Goal: Task Accomplishment & Management: Complete application form

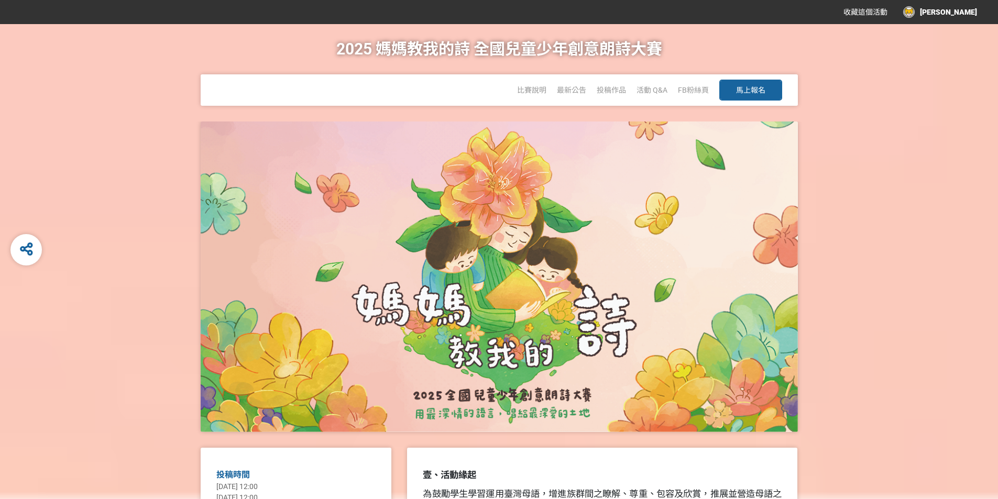
click at [753, 92] on span "馬上報名" at bounding box center [750, 90] width 29 height 8
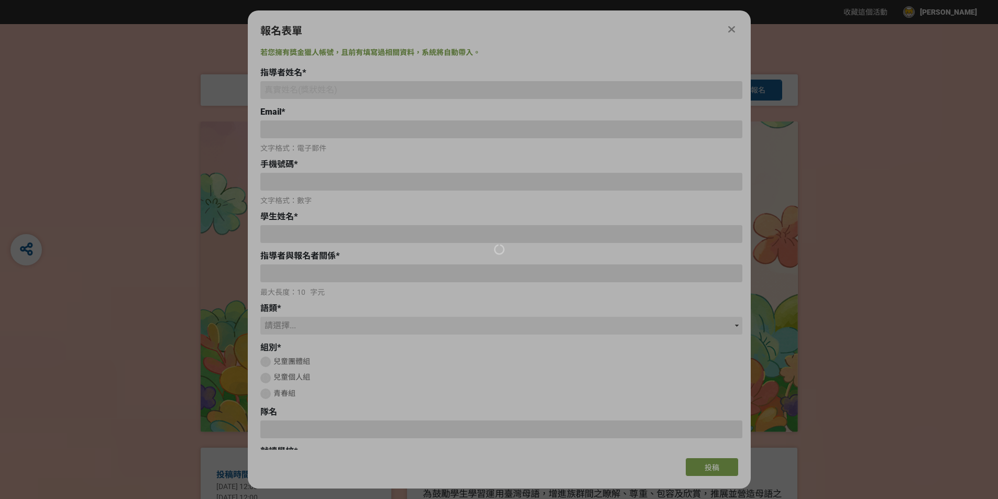
type input "stellahuang@tsps.tp.edu.tw"
type input "0910920667"
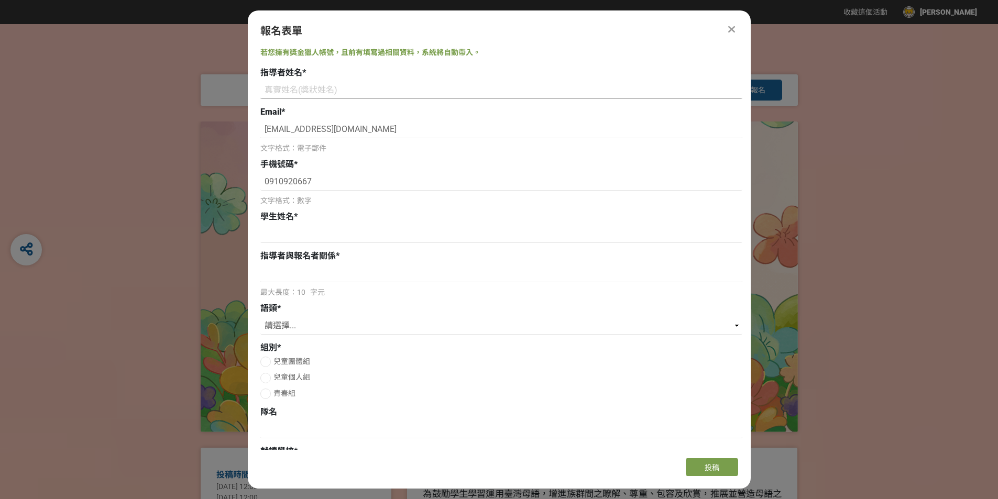
click at [284, 91] on input at bounding box center [501, 90] width 482 height 18
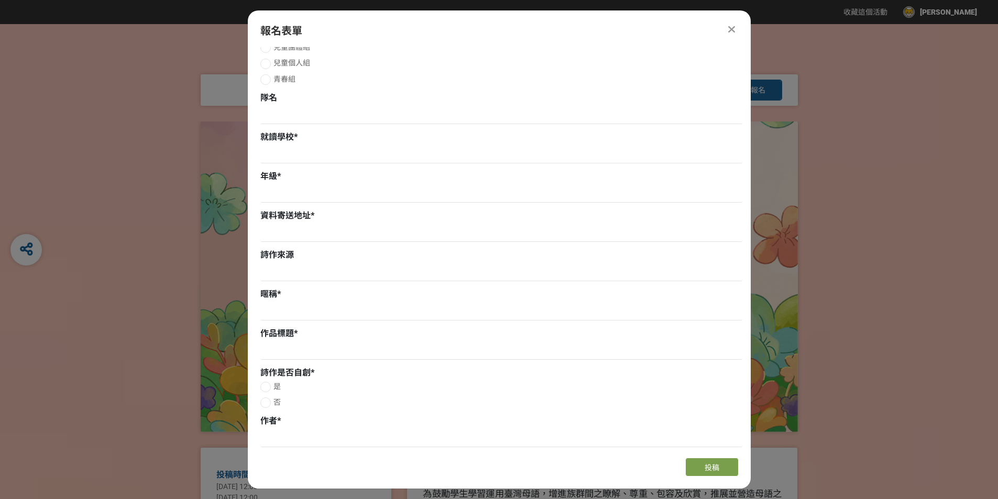
scroll to position [524, 0]
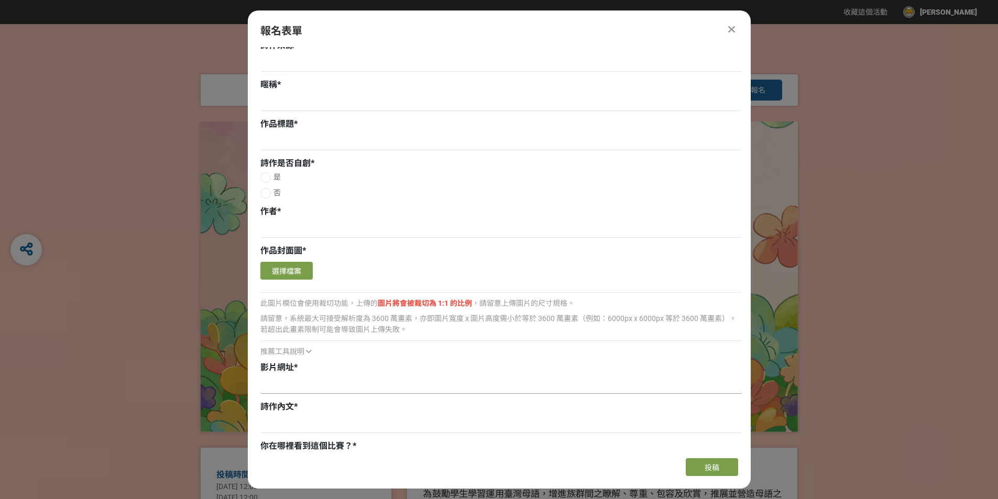
click at [289, 386] on input at bounding box center [501, 385] width 482 height 18
paste input "https://youtu.be/SkAaSsksRd8"
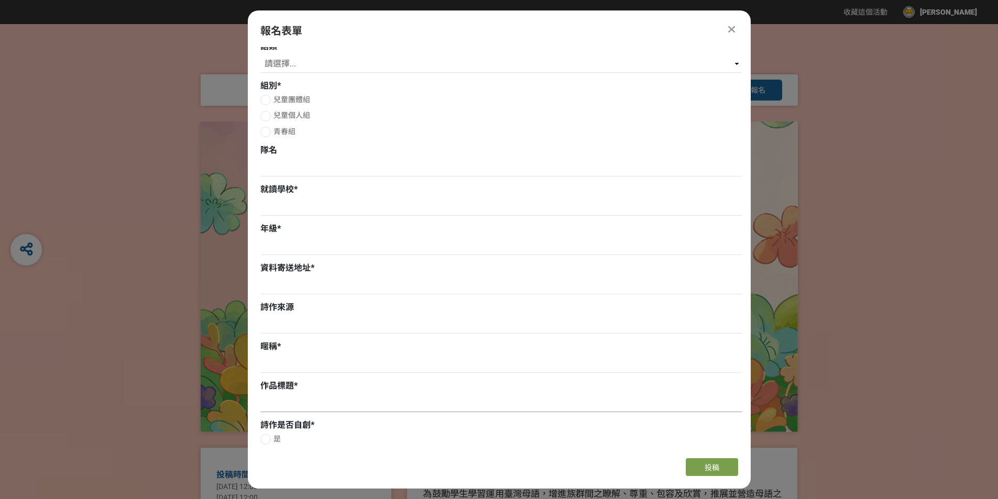
scroll to position [0, 0]
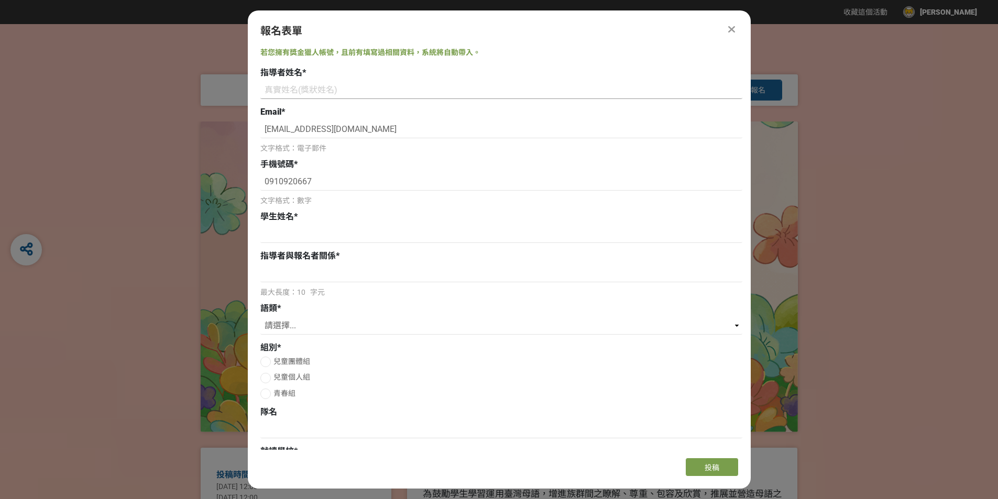
type input "https://youtu.be/SkAaSsksRd8"
click at [323, 92] on input at bounding box center [501, 90] width 482 height 18
click at [292, 84] on input at bounding box center [501, 90] width 482 height 18
paste input "黃心怡、呂宜衡、簡瑋嬋"
type input "黃心怡、呂宜衡、簡瑋嬋"
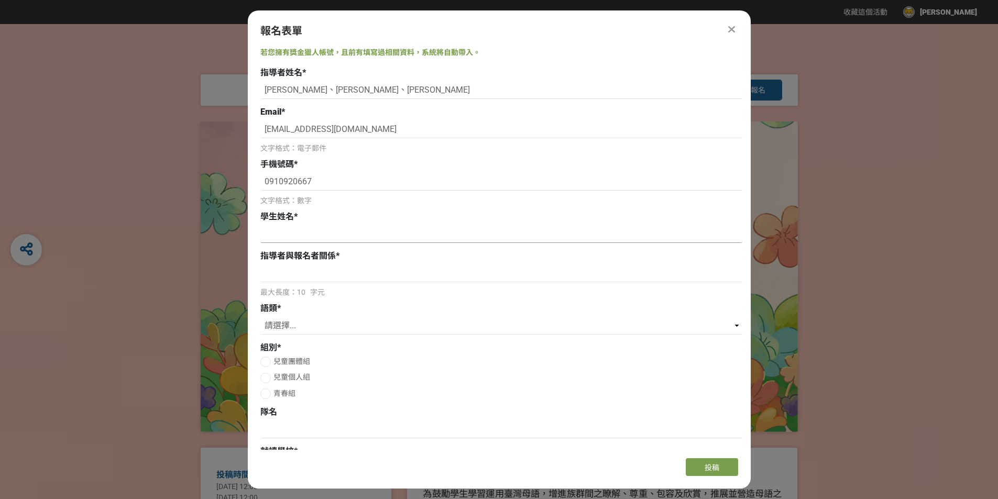
click at [333, 228] on input at bounding box center [501, 234] width 482 height 18
click at [307, 233] on input at bounding box center [501, 234] width 482 height 18
paste input "劉立辰、賴柏叡、陳伊緁"
type input "劉立辰、賴柏叡、陳伊緁"
click at [301, 272] on input at bounding box center [501, 273] width 482 height 18
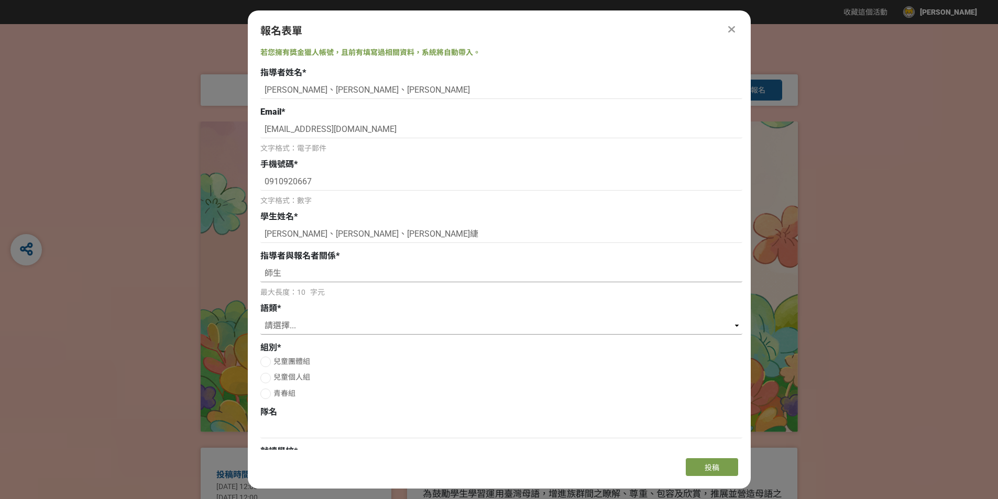
type input "師生"
click at [737, 324] on select "請選擇... 國語 閩南語 客語 英語" at bounding box center [501, 326] width 482 height 18
select select "英語"
click at [260, 317] on select "請選擇... 國語 閩南語 客語 英語" at bounding box center [501, 326] width 482 height 18
click at [263, 361] on div at bounding box center [265, 362] width 10 height 10
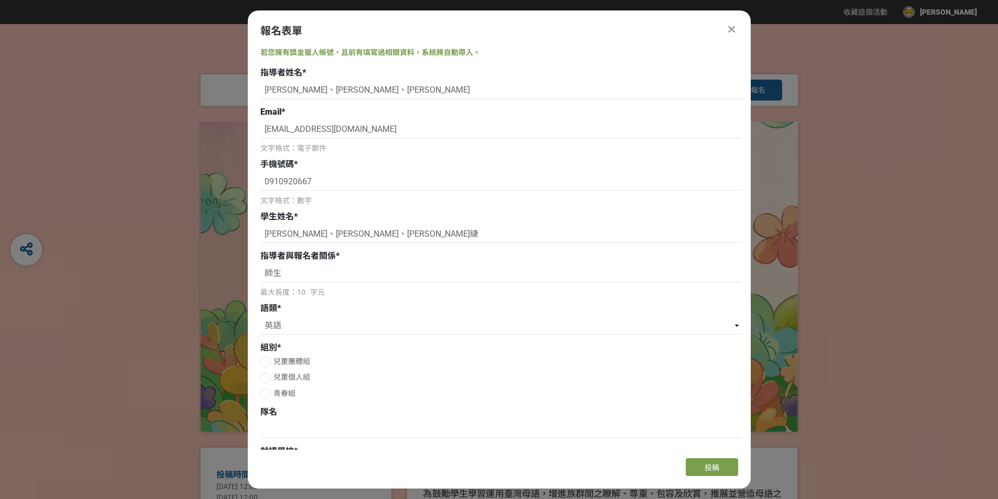
radio input "true"
click at [290, 422] on input at bounding box center [501, 430] width 482 height 18
click at [279, 430] on input at bounding box center [501, 430] width 482 height 18
paste input "Voice of Love"
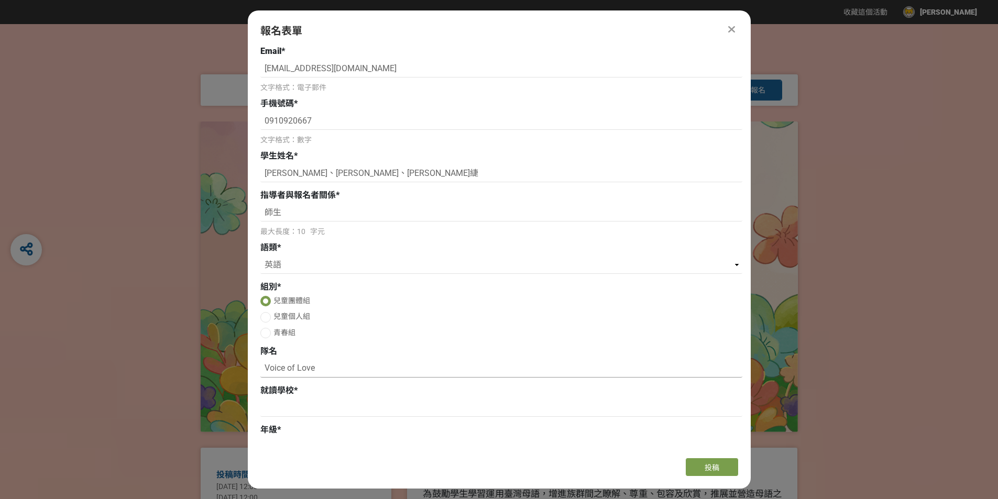
scroll to position [157, 0]
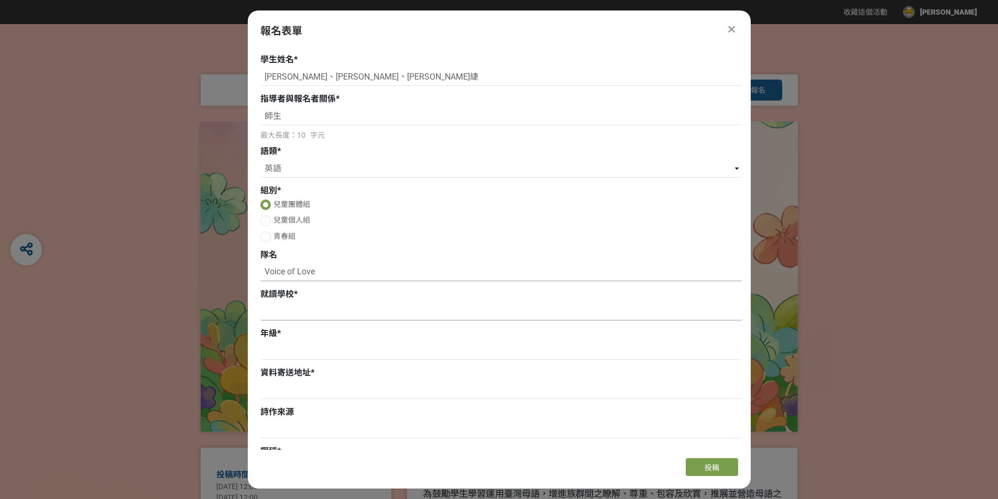
type input "Voice of Love"
click at [300, 315] on input at bounding box center [501, 312] width 482 height 18
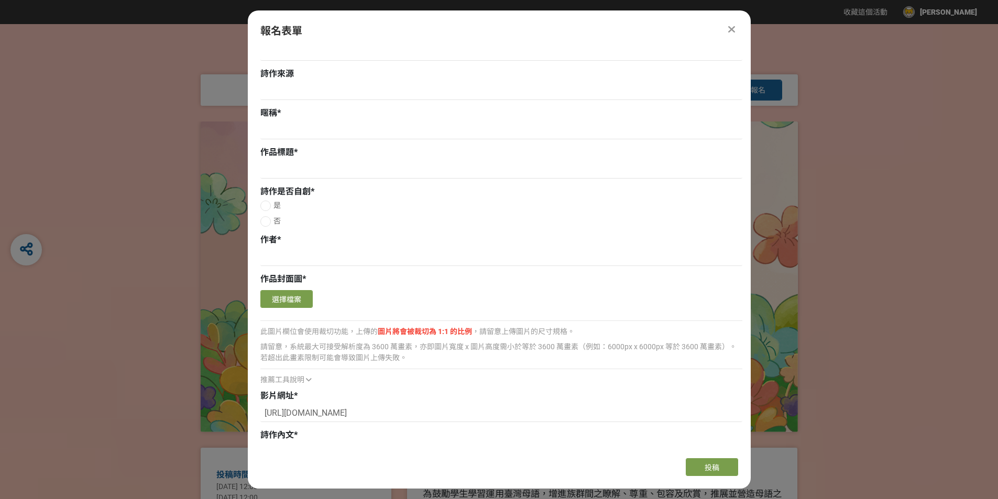
scroll to position [576, 0]
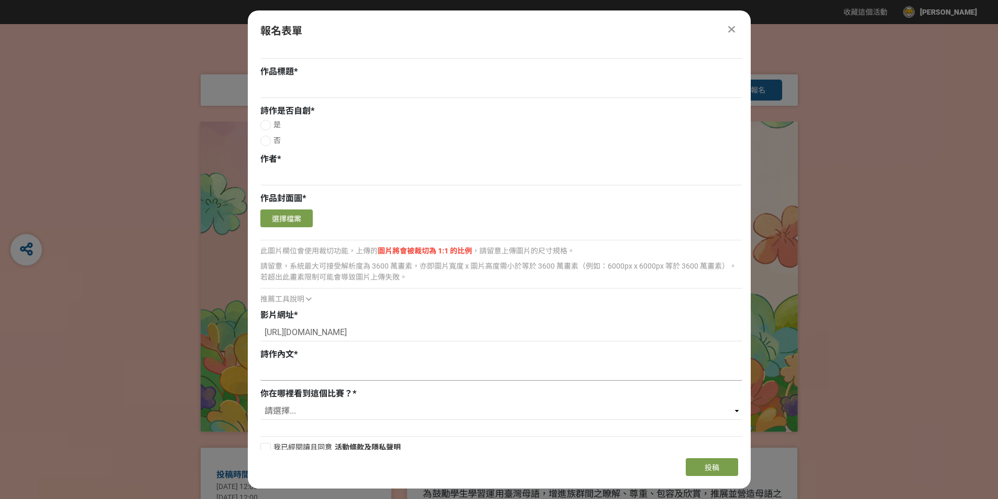
click at [274, 380] on input at bounding box center [501, 372] width 482 height 18
paste input "Children, children, what do you see? We see a brown bear looking at us. That’s …"
type input "Children, children, what do you see? We see a brown bear looking at us. That’s …"
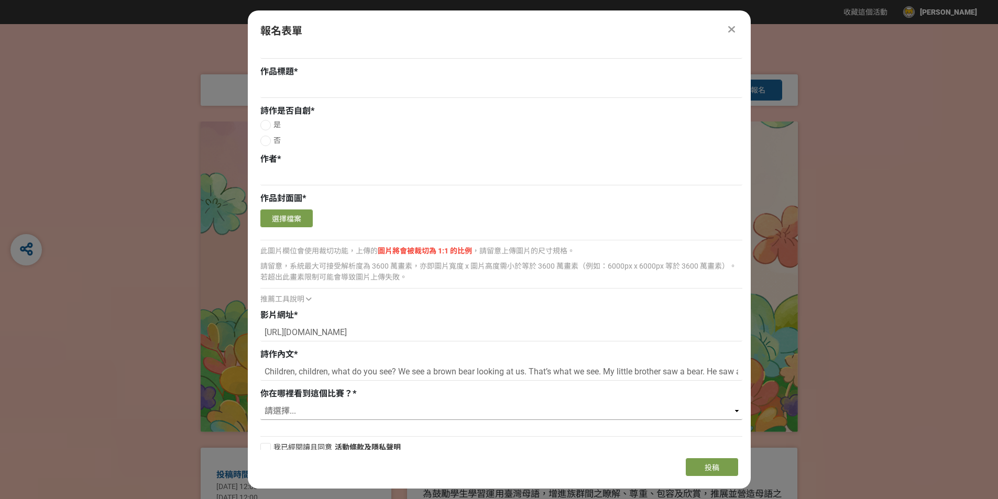
click at [735, 411] on select "請選擇... 獎金獵人網站 Facebook / Instagram 校園講座 / 老師系上推薦 電子郵件 海報 其他" at bounding box center [501, 411] width 482 height 18
select select "校園講座 / 老師系上推薦"
click at [260, 402] on select "請選擇... 獎金獵人網站 Facebook / Instagram 校園講座 / 老師系上推薦 電子郵件 海報 其他" at bounding box center [501, 411] width 482 height 18
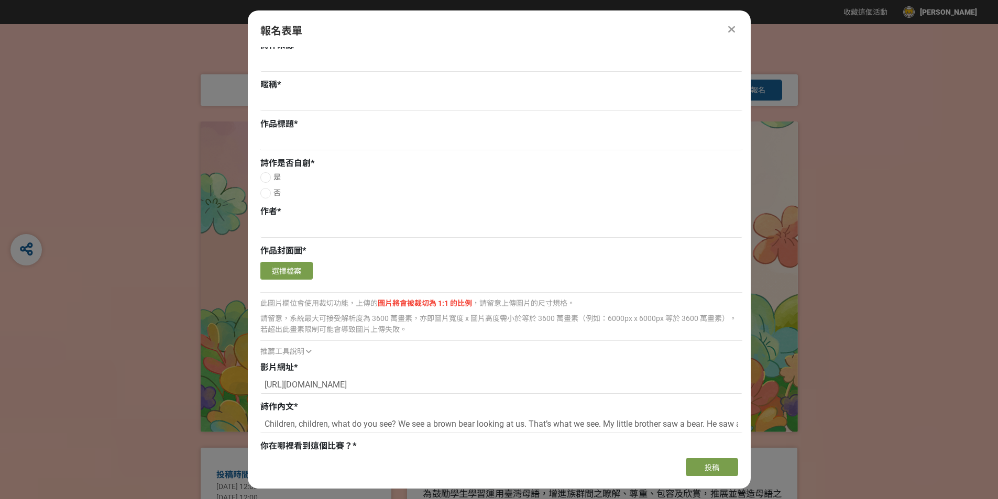
click at [266, 192] on div at bounding box center [265, 193] width 10 height 10
radio input "true"
click at [296, 232] on input at bounding box center [501, 229] width 482 height 18
type input "Mary Ann Hoberman"
click at [282, 139] on input at bounding box center [501, 142] width 482 height 18
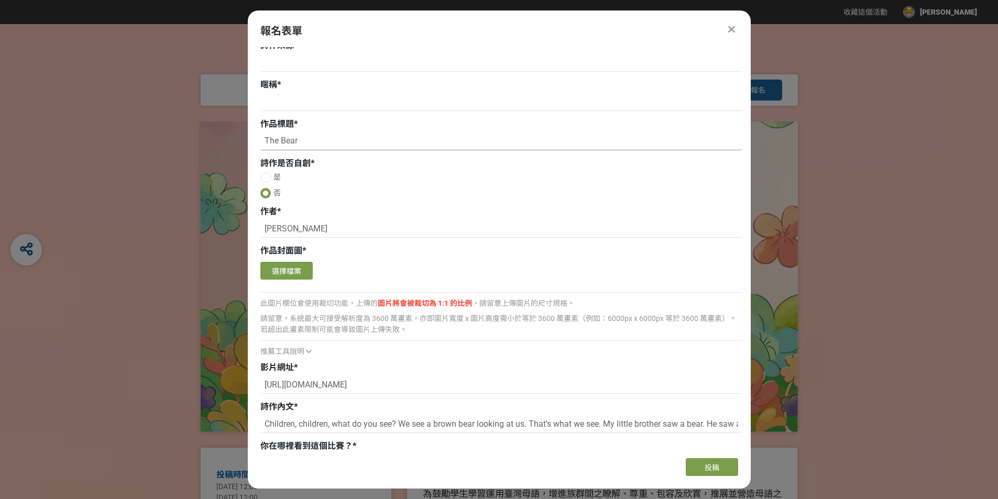
type input "The Bear"
click at [286, 104] on input at bounding box center [501, 102] width 482 height 18
paste input "ZXY"
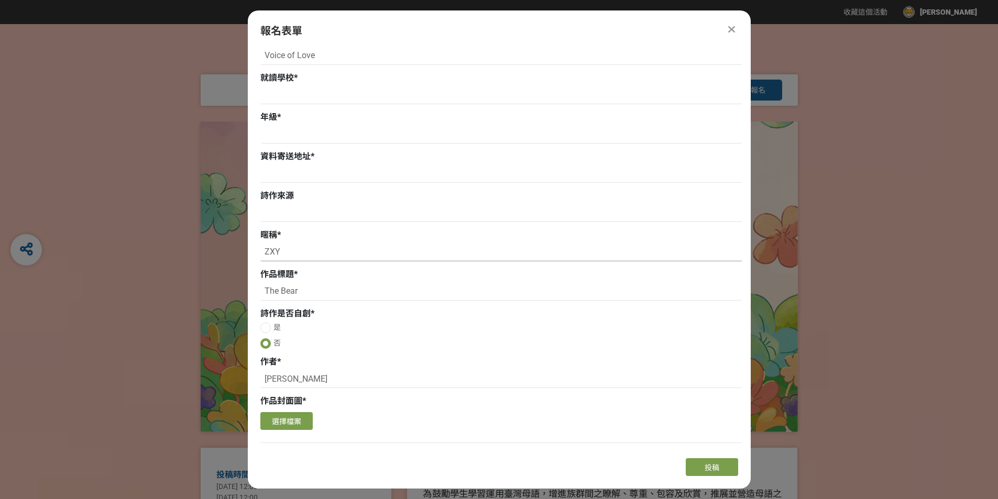
scroll to position [367, 0]
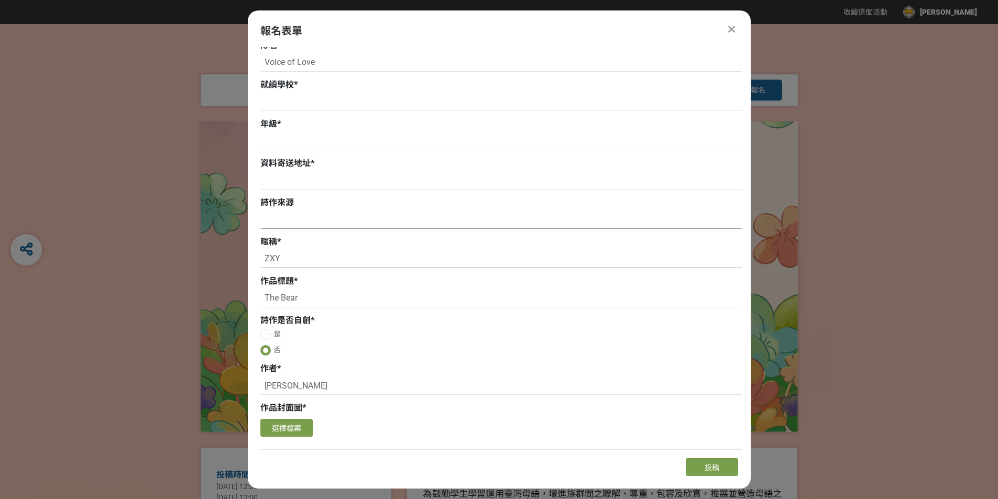
type input "ZXY"
click at [310, 222] on input at bounding box center [501, 220] width 482 height 18
type input "Very Short Stories to Read Together"
click at [306, 184] on input at bounding box center [501, 181] width 482 height 18
click at [327, 180] on input at bounding box center [501, 181] width 482 height 18
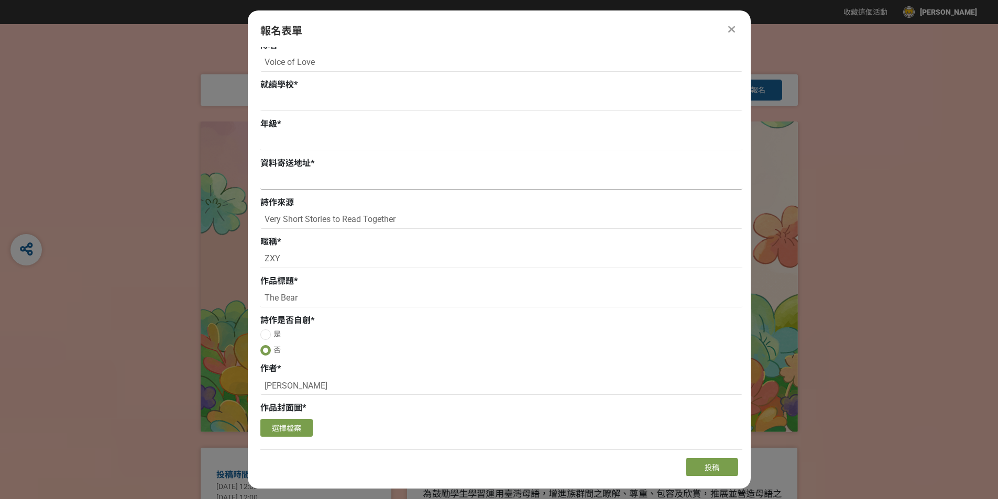
paste input "臺北市文山區興隆路四段二號"
type input "臺北市文山區興隆路四段二號"
click at [297, 140] on input at bounding box center [501, 142] width 482 height 18
type input "j"
type input "五年級"
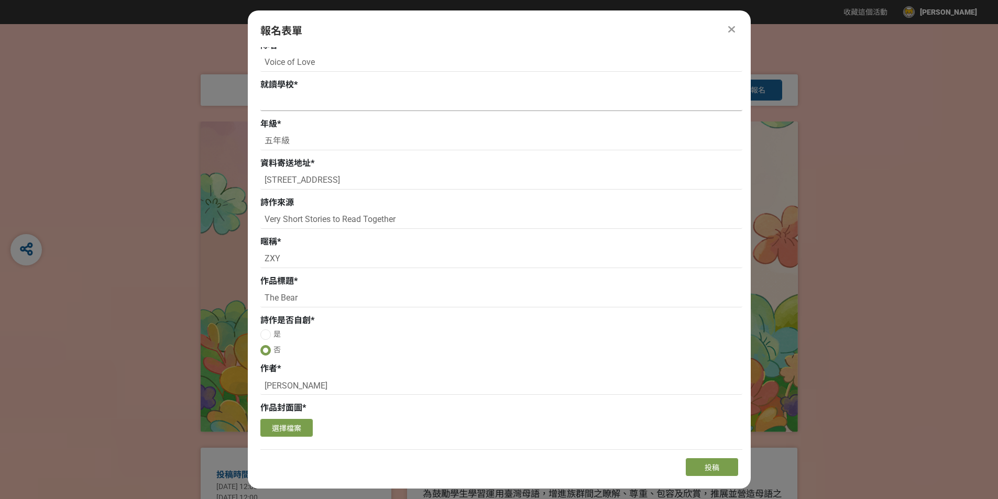
click at [293, 109] on input at bounding box center [501, 102] width 482 height 18
click at [301, 106] on input at bounding box center [501, 102] width 482 height 18
paste input "臺北市私立再興小學"
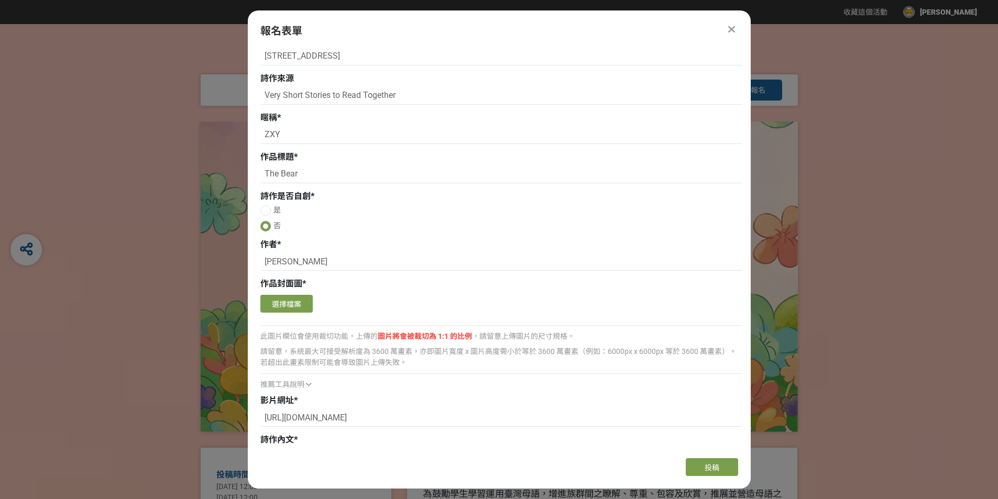
scroll to position [588, 0]
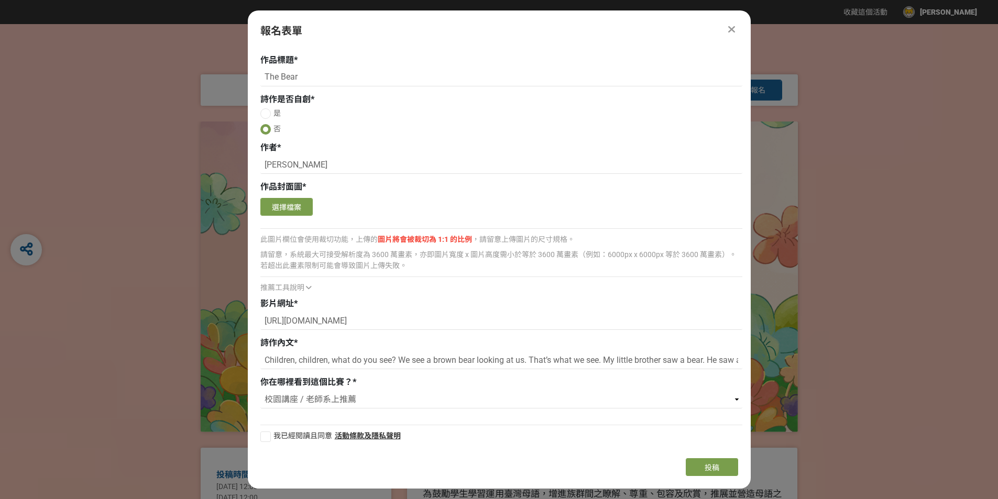
type input "臺北市私立再興小學"
click at [269, 438] on div at bounding box center [265, 437] width 10 height 10
checkbox input "true"
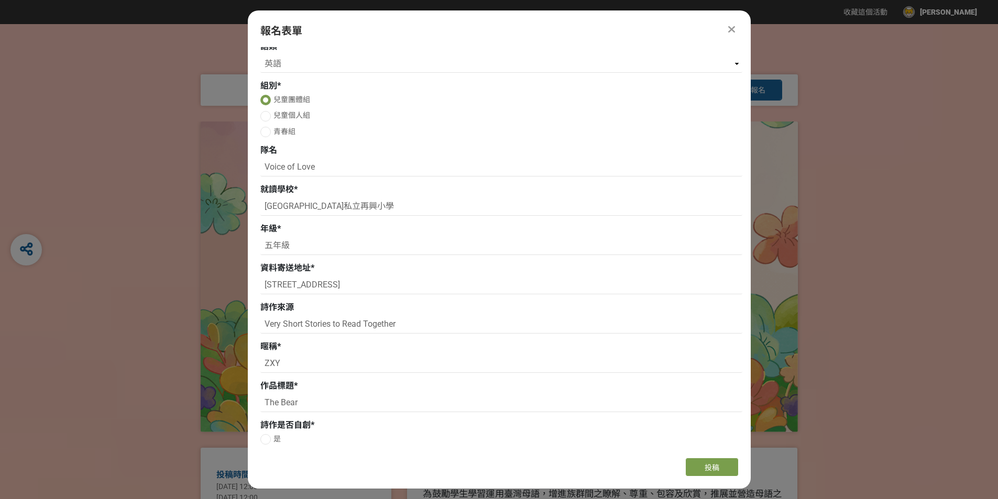
scroll to position [419, 0]
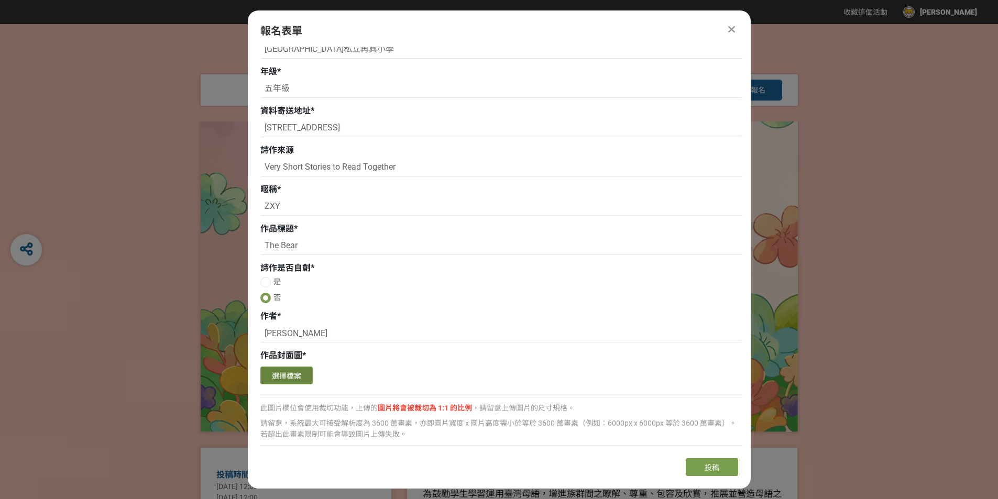
click at [295, 378] on button "選擇檔案" at bounding box center [286, 376] width 52 height 18
click at [288, 377] on button "選擇檔案" at bounding box center [286, 376] width 52 height 18
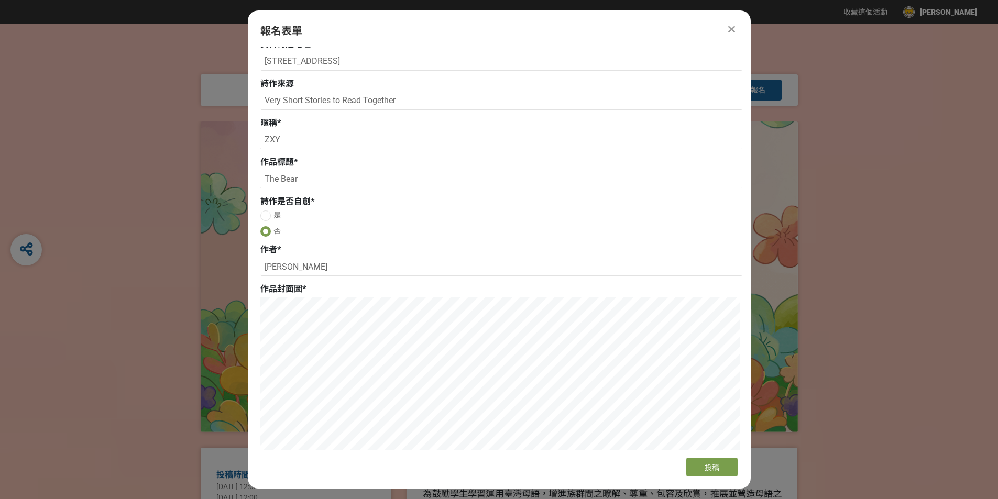
scroll to position [628, 0]
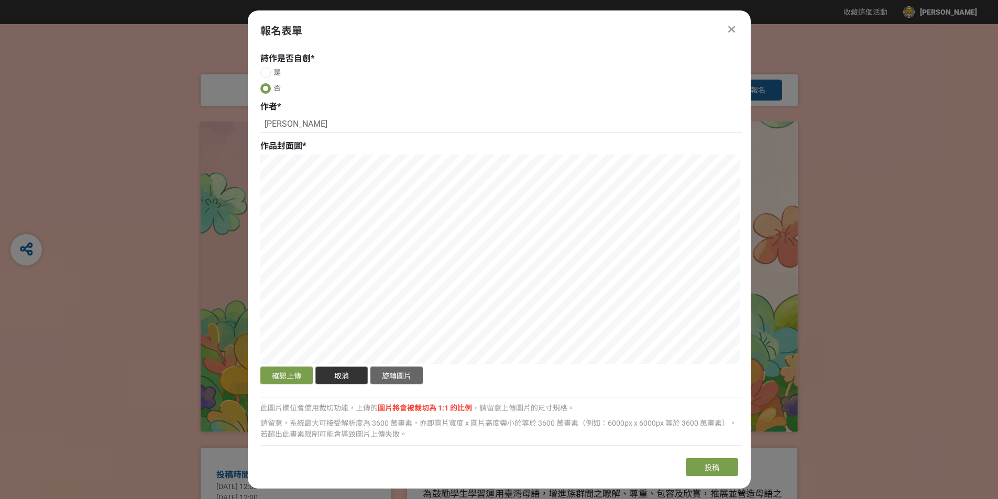
click at [358, 374] on button "取消" at bounding box center [341, 376] width 52 height 18
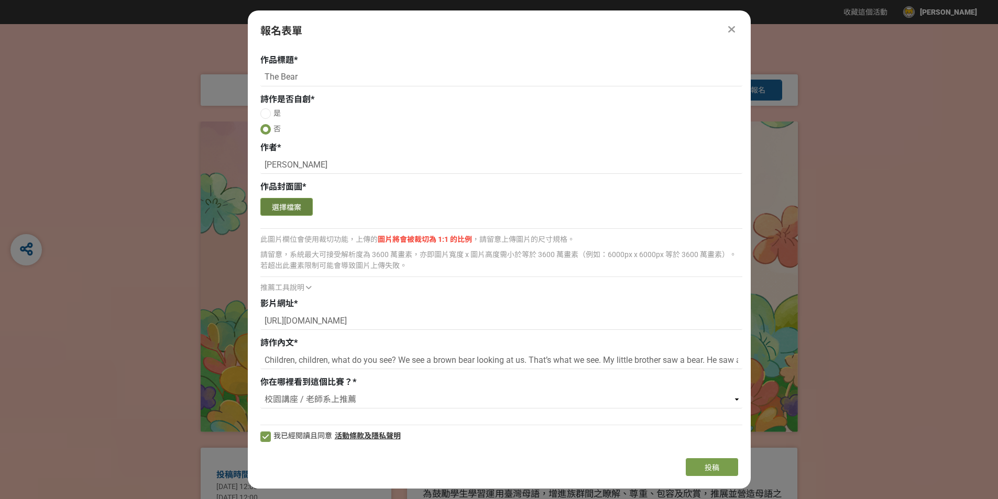
click at [284, 209] on button "選擇檔案" at bounding box center [286, 207] width 52 height 18
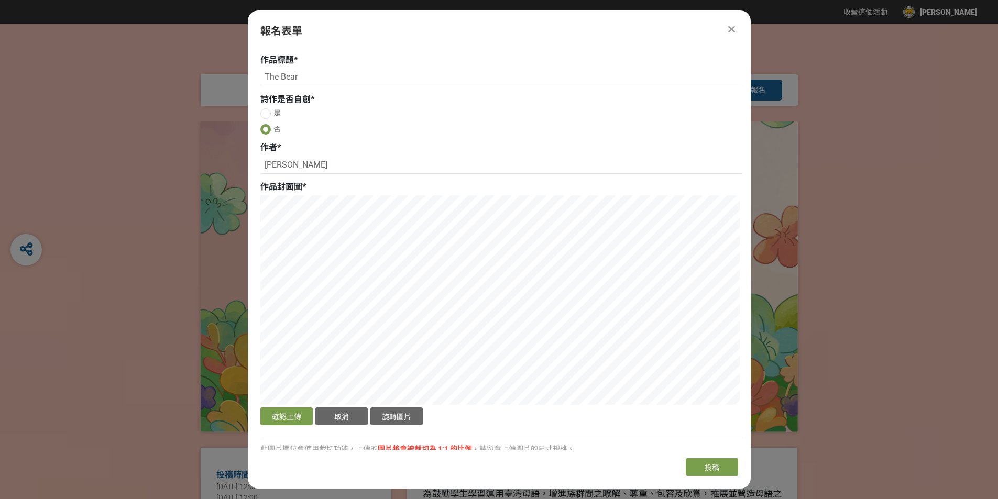
click at [331, 414] on button "取消" at bounding box center [341, 416] width 52 height 18
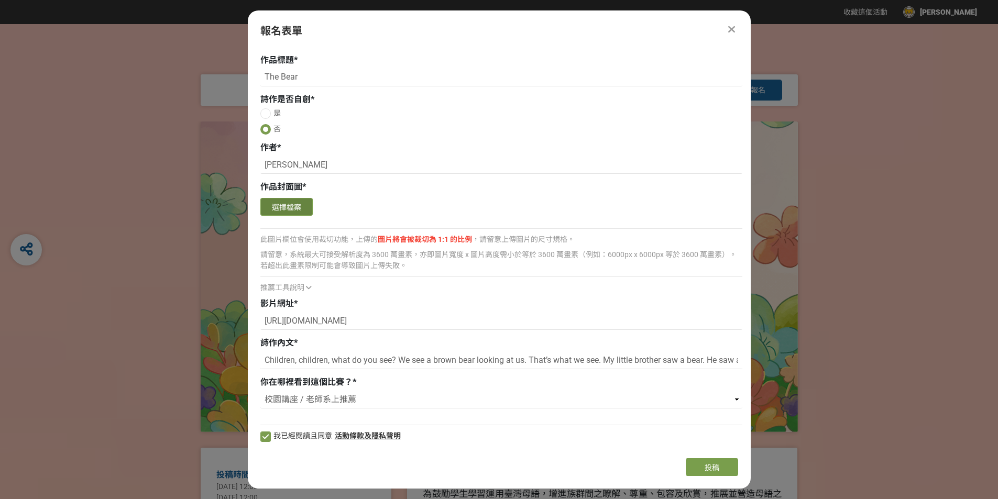
click at [301, 208] on button "選擇檔案" at bounding box center [286, 207] width 52 height 18
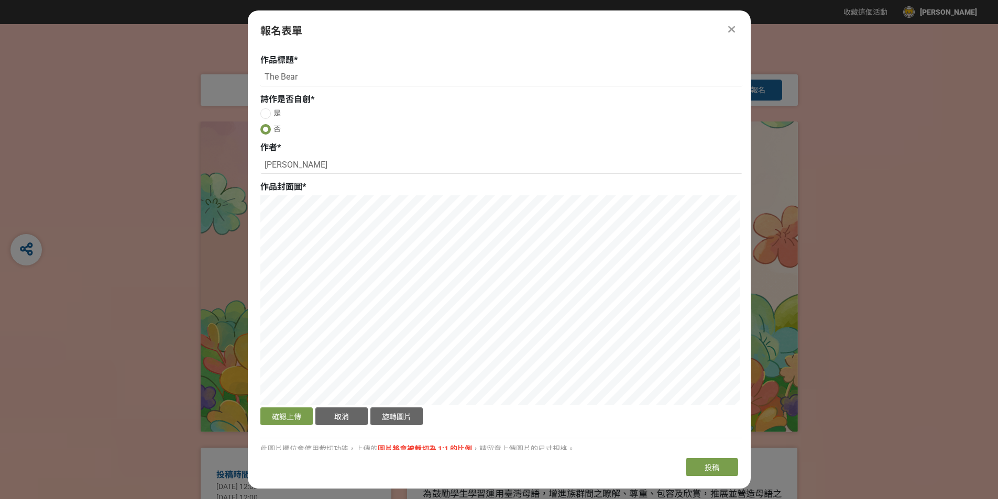
click at [359, 417] on button "取消" at bounding box center [341, 416] width 52 height 18
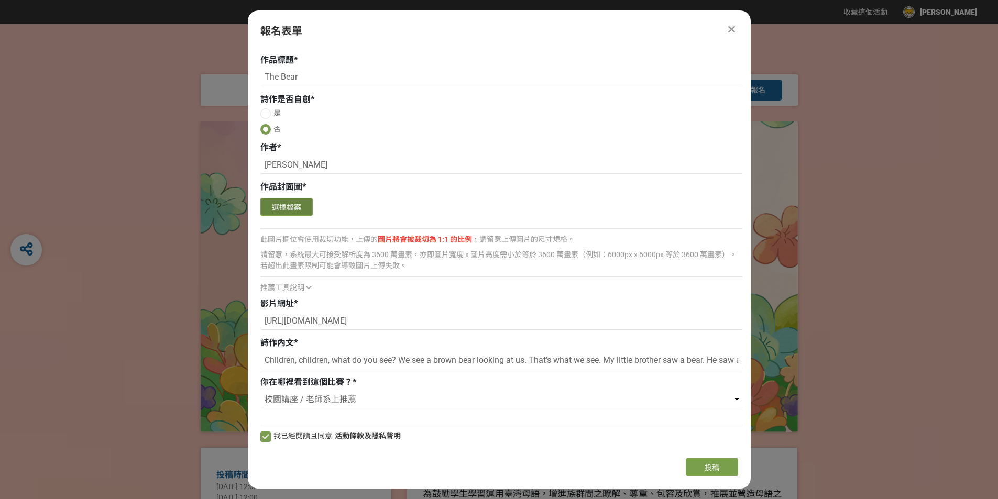
click at [295, 204] on button "選擇檔案" at bounding box center [286, 207] width 52 height 18
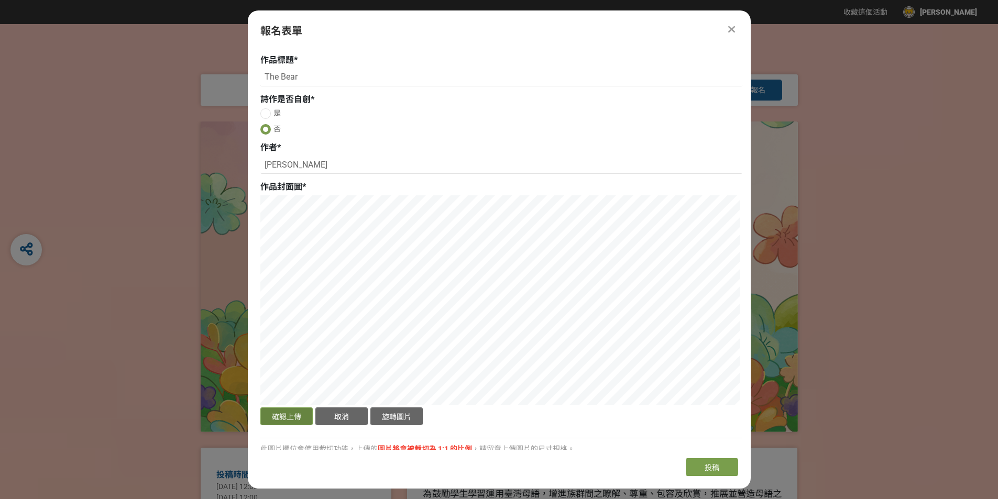
click at [276, 418] on button "確認上傳" at bounding box center [286, 416] width 52 height 18
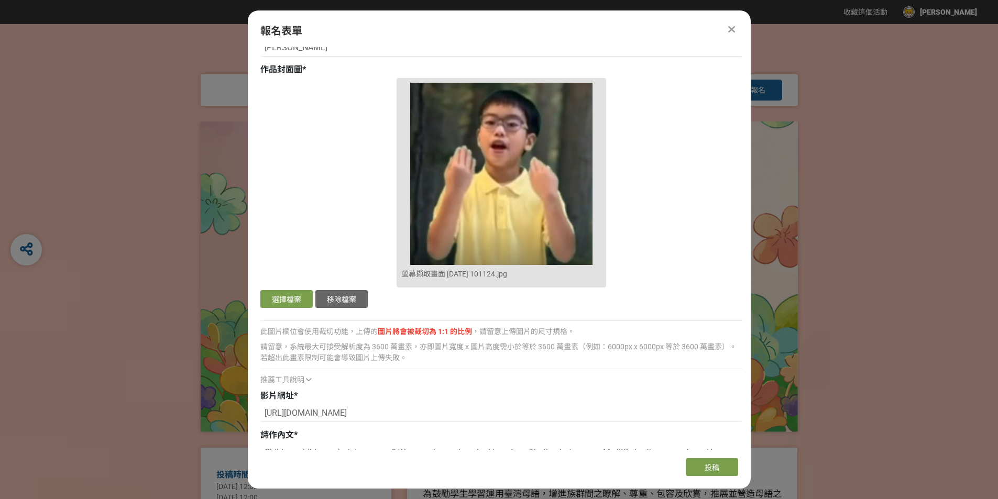
scroll to position [692, 0]
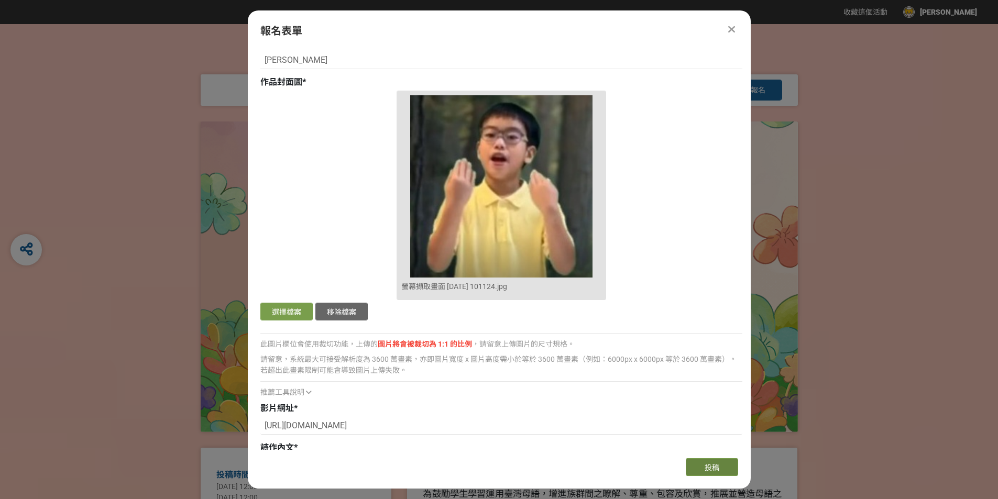
click at [718, 468] on span "投稿" at bounding box center [711, 467] width 15 height 8
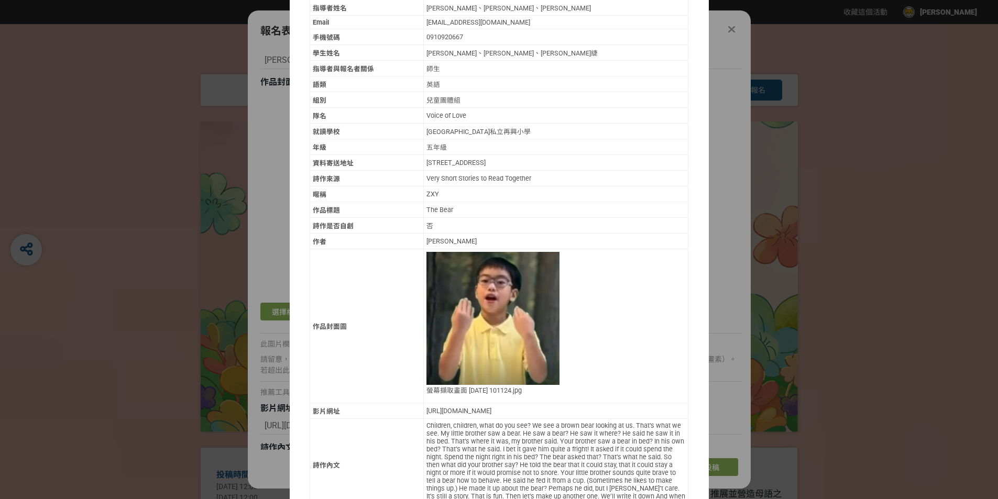
scroll to position [184, 0]
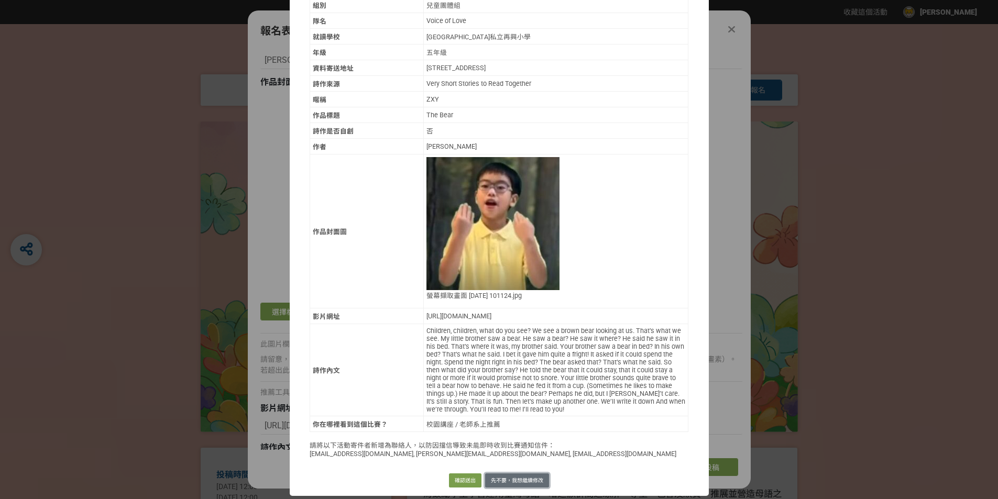
click at [531, 482] on button "先不要，我想繼續修改" at bounding box center [517, 480] width 64 height 15
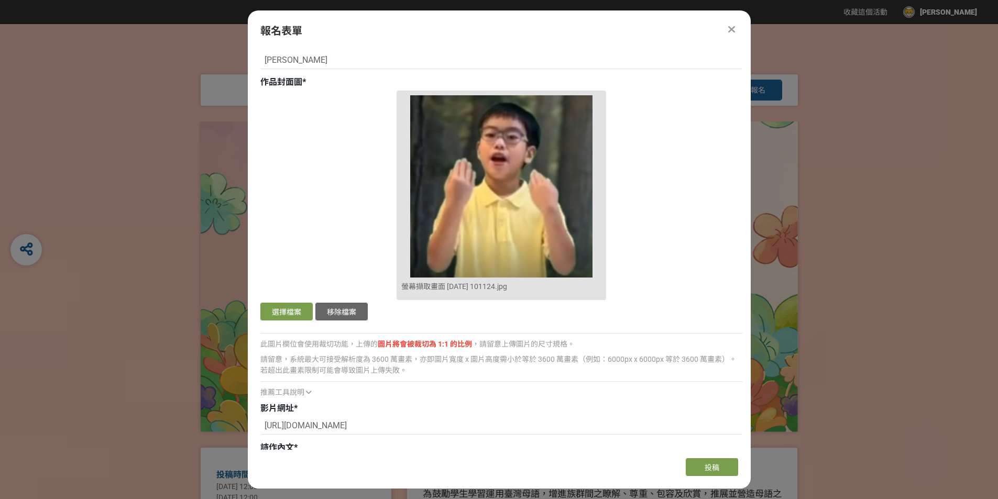
click at [465, 182] on img at bounding box center [501, 186] width 200 height 182
click at [338, 314] on button "移除檔案" at bounding box center [341, 312] width 52 height 18
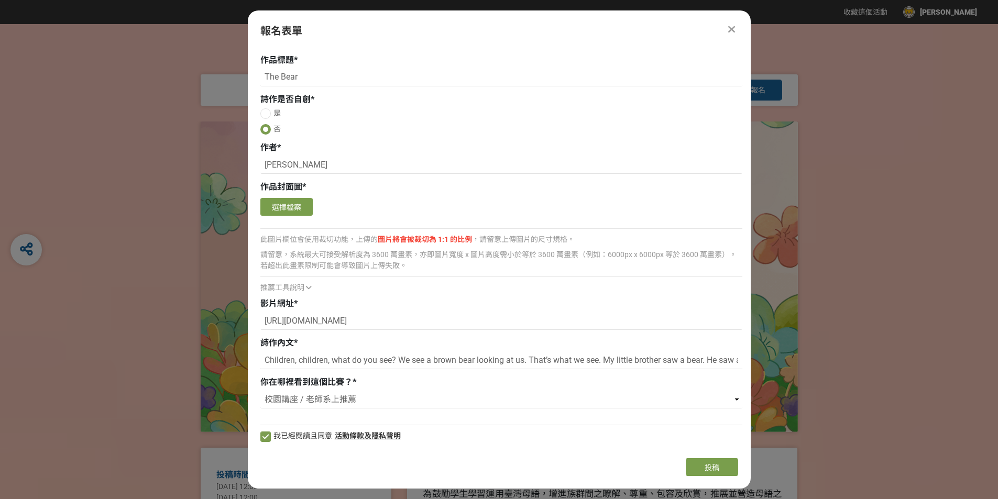
scroll to position [588, 0]
click at [289, 203] on button "選擇檔案" at bounding box center [286, 207] width 52 height 18
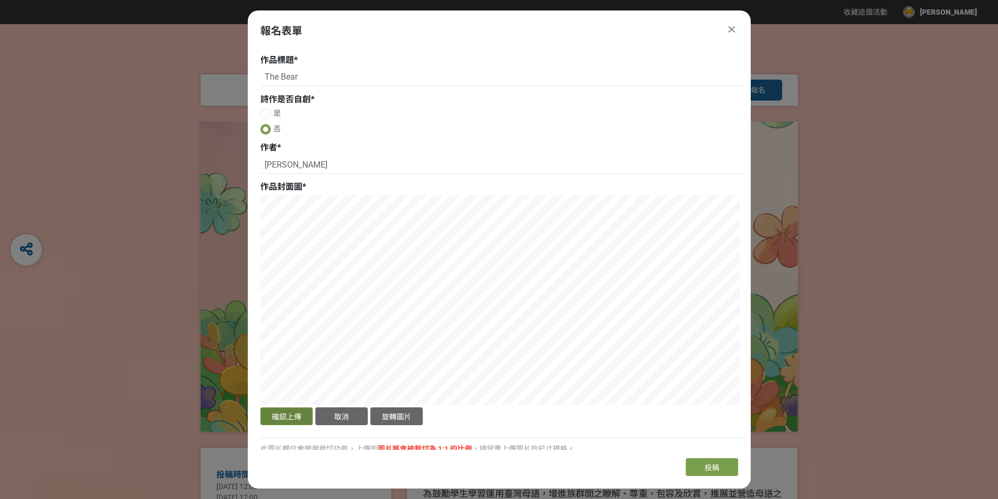
click at [287, 418] on button "確認上傳" at bounding box center [286, 416] width 52 height 18
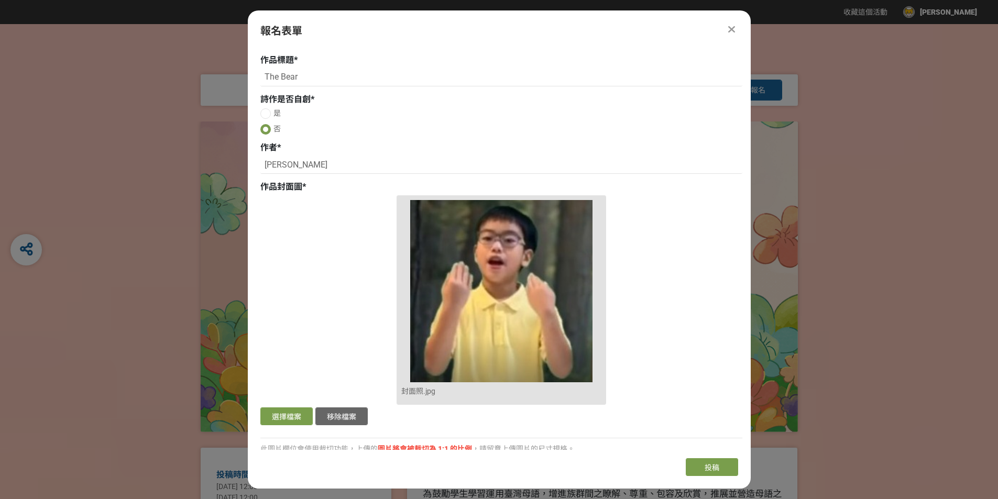
click at [543, 323] on img at bounding box center [501, 291] width 200 height 182
click at [414, 388] on span "封面照.jpg" at bounding box center [418, 391] width 34 height 18
click at [465, 316] on img at bounding box center [501, 291] width 200 height 182
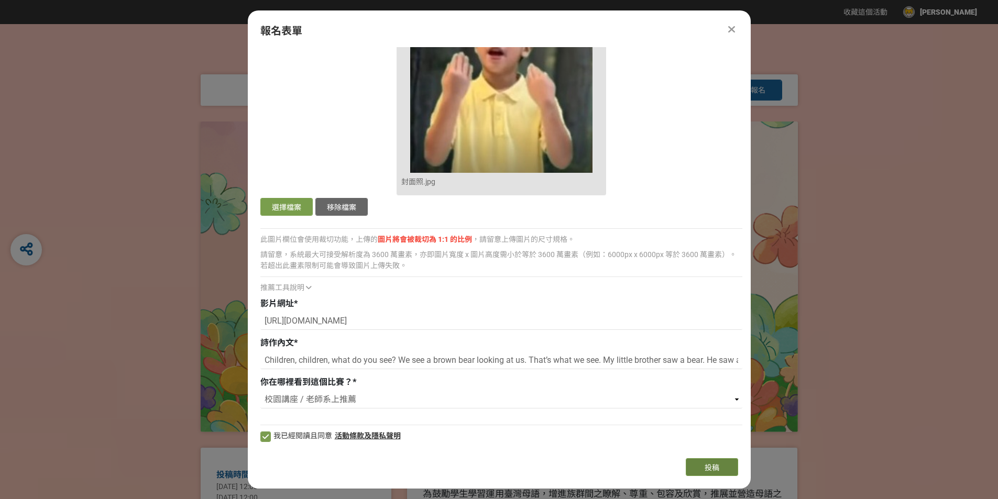
click at [708, 467] on span "投稿" at bounding box center [711, 467] width 15 height 8
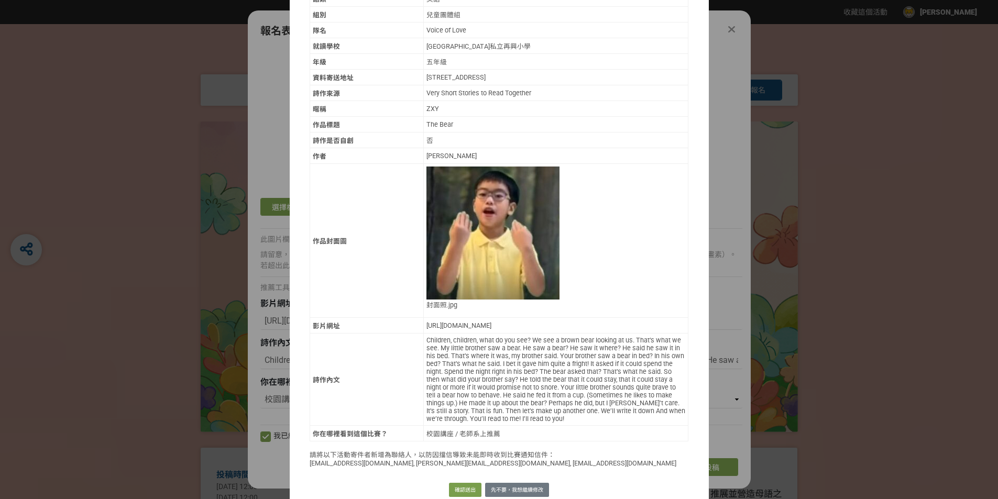
scroll to position [184, 0]
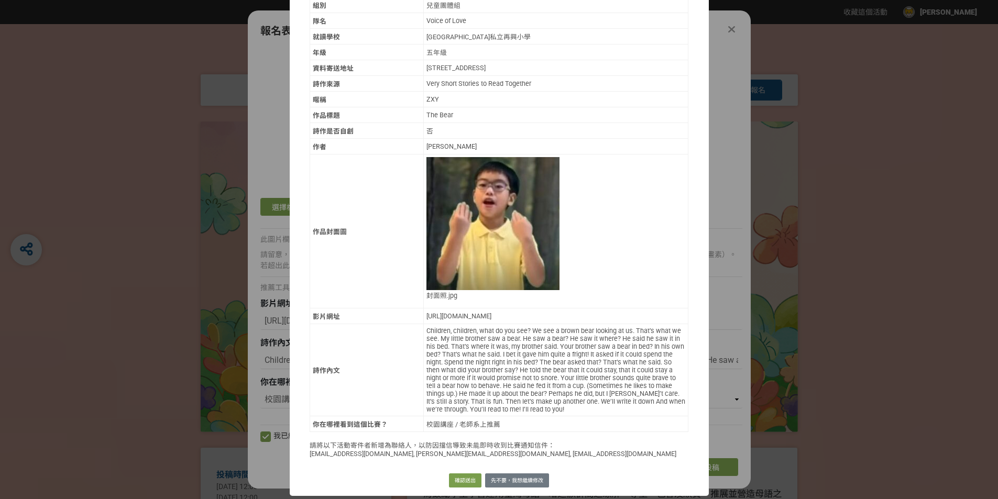
drag, startPoint x: 667, startPoint y: 117, endPoint x: 665, endPoint y: 147, distance: 30.4
click at [665, 147] on tbody "指導者姓名 黃心怡、呂宜衡、簡瑋嬋 Email stellahuang@tsps.tp.edu.tw 手機號碼 0910920667 學生姓名 劉立辰、賴柏叡…" at bounding box center [499, 168] width 379 height 527
click at [652, 223] on td "封面照.jpg" at bounding box center [555, 231] width 265 height 154
drag, startPoint x: 304, startPoint y: 455, endPoint x: 486, endPoint y: 461, distance: 181.9
click at [486, 461] on div "以下是你本次投稿內容，請確認無誤後再行送出。 指導者姓名 黃心怡、呂宜衡、簡瑋嬋 Email stellahuang@tsps.tp.edu.tw 手機號碼 …" at bounding box center [499, 174] width 419 height 582
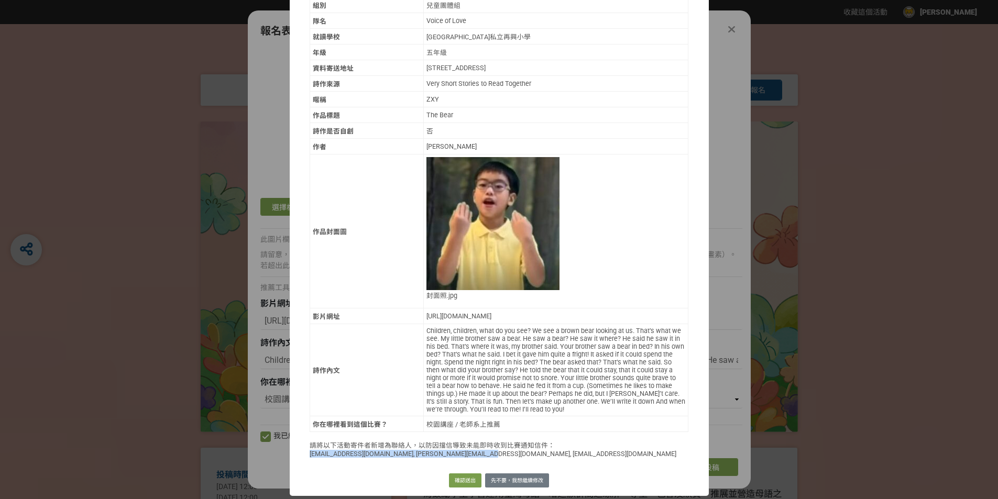
copy p "hostess@bhuntr.com, jimi@bhuntr.com, elda@bhuntr.com"
click at [455, 479] on button "確認送出" at bounding box center [465, 480] width 32 height 15
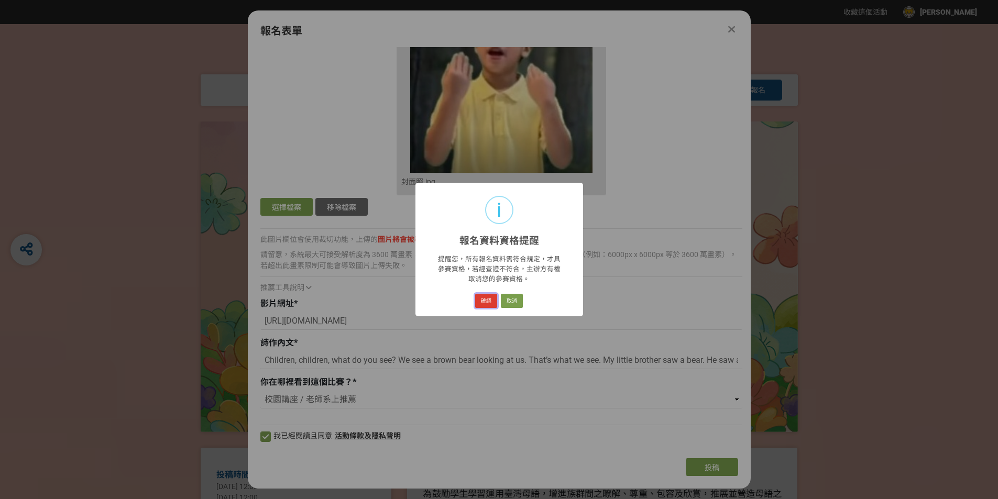
click at [489, 302] on button "確認" at bounding box center [486, 301] width 22 height 15
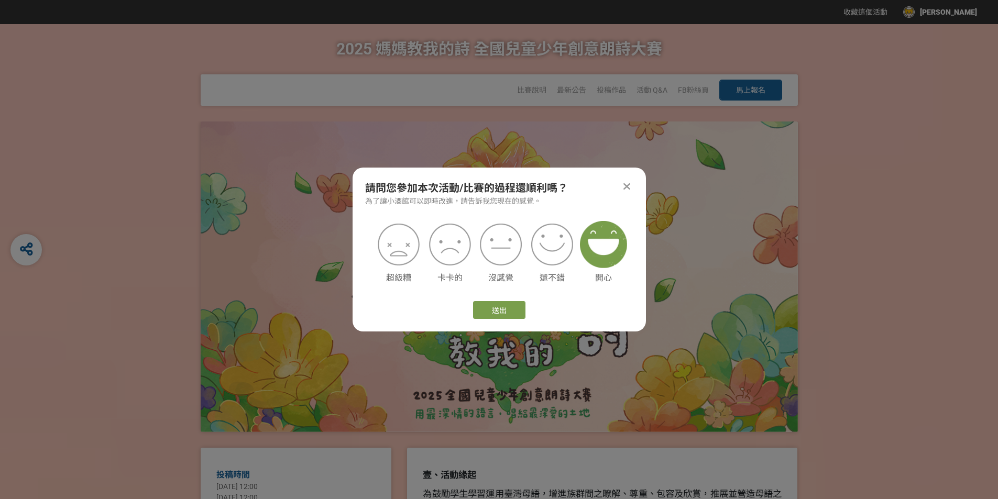
click at [601, 248] on img at bounding box center [603, 244] width 47 height 47
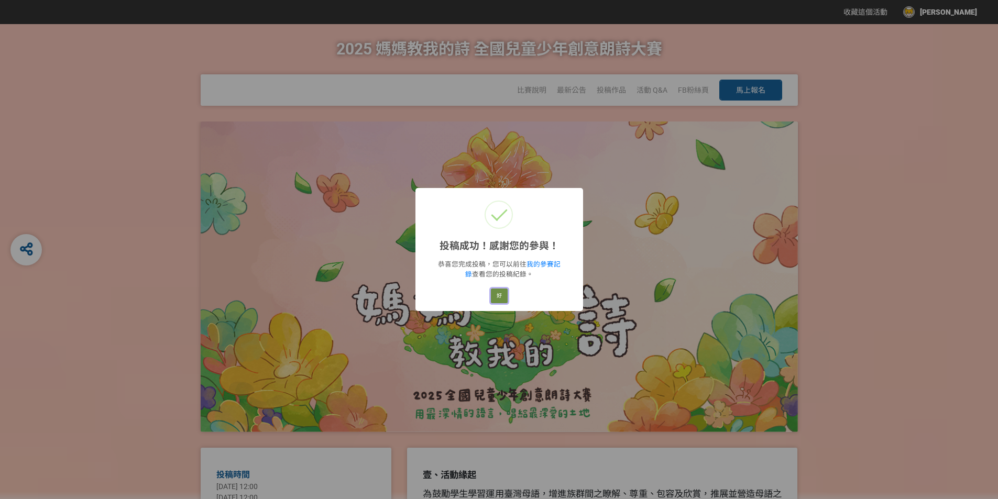
click at [501, 296] on button "好" at bounding box center [499, 296] width 17 height 15
